Goal: Navigation & Orientation: Understand site structure

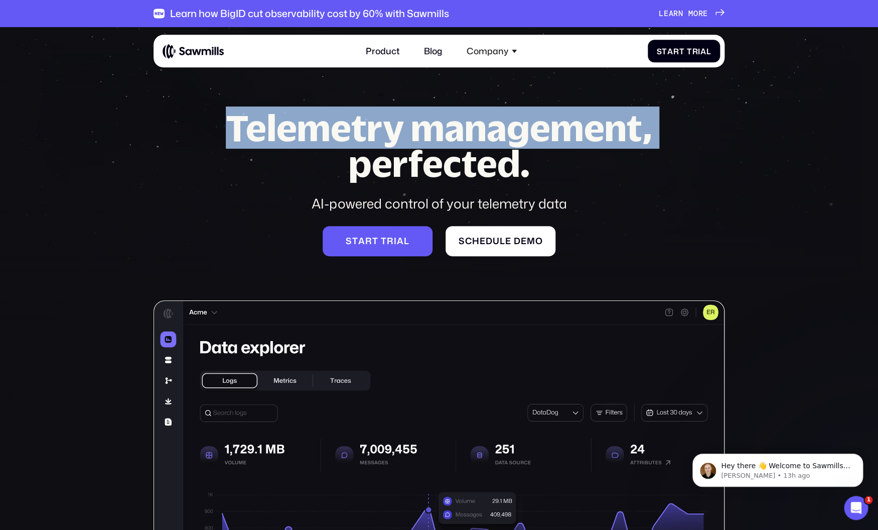
drag, startPoint x: 219, startPoint y: 136, endPoint x: 707, endPoint y: 142, distance: 487.9
click at [707, 142] on div "Telemetry management, perfected. AI-powered control of your telemetry data S t …" at bounding box center [439, 399] width 571 height 578
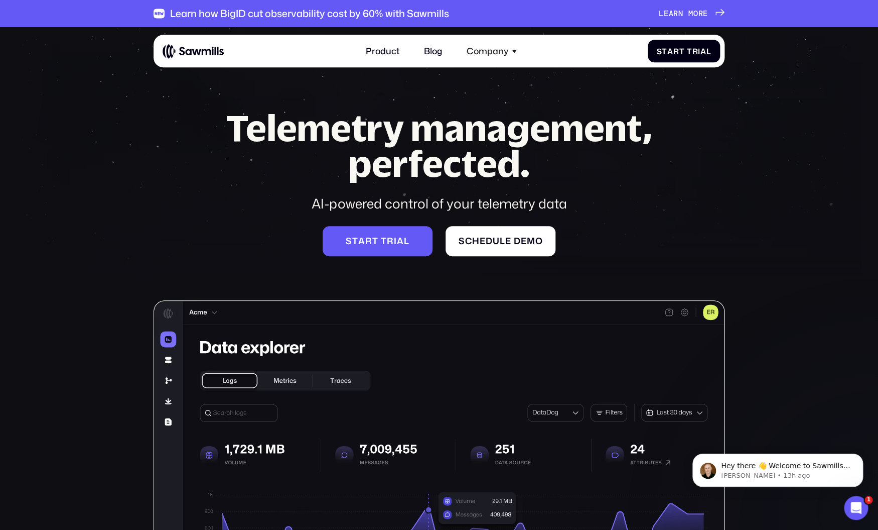
click at [707, 142] on div "Telemetry management, perfected. AI-powered control of your telemetry data S t …" at bounding box center [439, 399] width 571 height 578
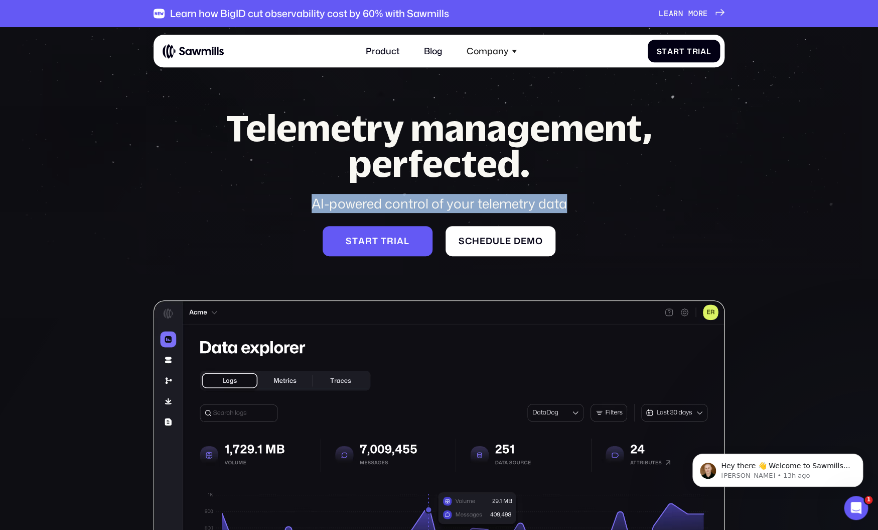
drag, startPoint x: 300, startPoint y: 211, endPoint x: 586, endPoint y: 211, distance: 286.6
click at [586, 211] on div "AI-powered control of your telemetry data" at bounding box center [439, 203] width 467 height 19
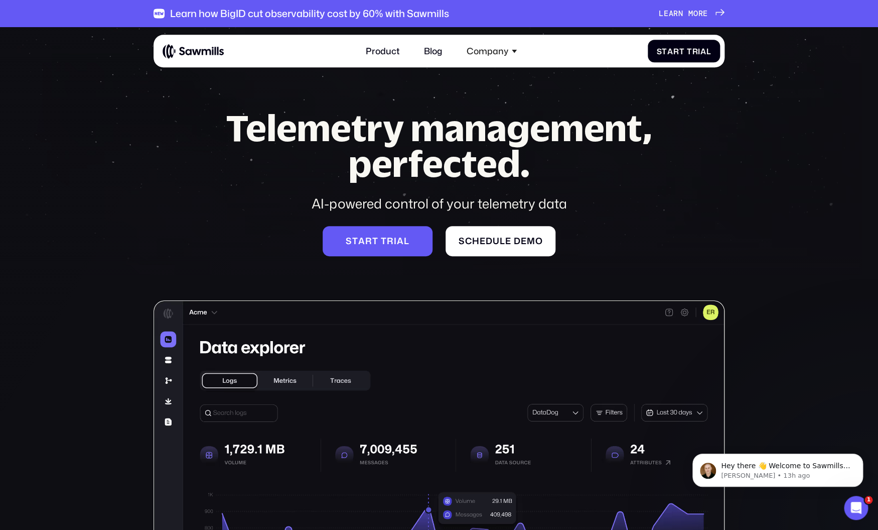
drag, startPoint x: 587, startPoint y: 211, endPoint x: 695, endPoint y: 220, distance: 108.3
click at [588, 211] on div "AI-powered control of your telemetry data" at bounding box center [439, 203] width 467 height 19
click at [210, 46] on img at bounding box center [194, 51] width 62 height 15
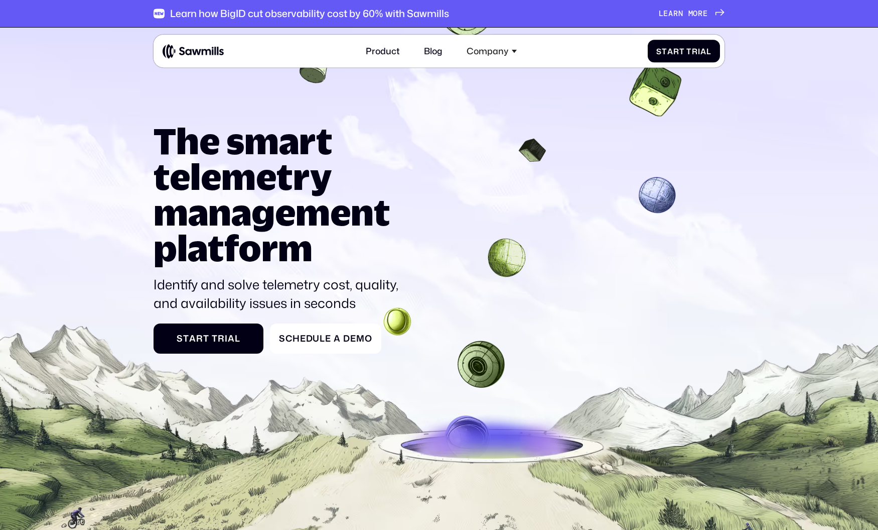
click at [422, 262] on div at bounding box center [439, 328] width 878 height 619
